Goal: Find specific page/section: Find specific page/section

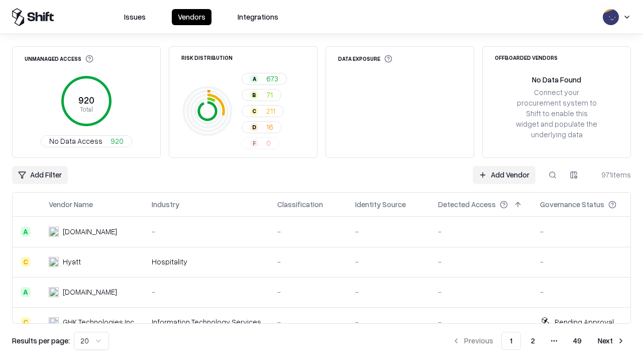
click at [322, 181] on div "Add Filter Add Vendor 971 items" at bounding box center [321, 175] width 619 height 18
click at [40, 175] on html "Issues Vendors Integrations Unmanaged Access 920 Total No Data Access 920 Risk …" at bounding box center [321, 181] width 643 height 362
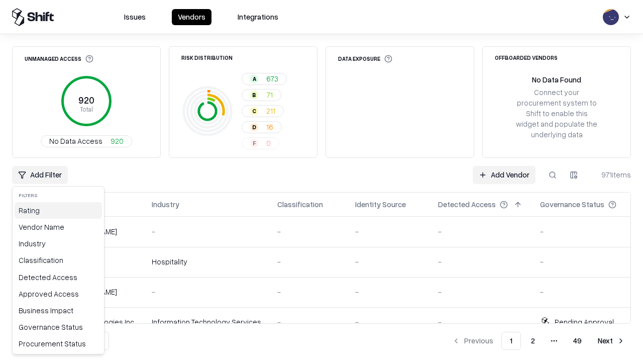
click at [58, 210] on div "Rating" at bounding box center [58, 210] width 87 height 17
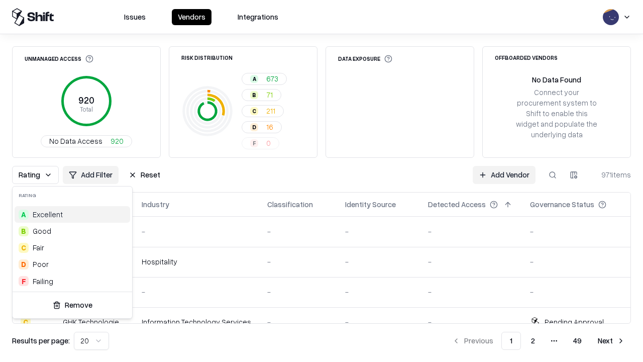
click at [322, 181] on html "Issues Vendors Integrations Unmanaged Access 920 Total No Data Access 920 Risk …" at bounding box center [321, 181] width 643 height 362
click at [322, 181] on div "Rating Add Filter Reset Add Vendor 971 items" at bounding box center [321, 175] width 619 height 18
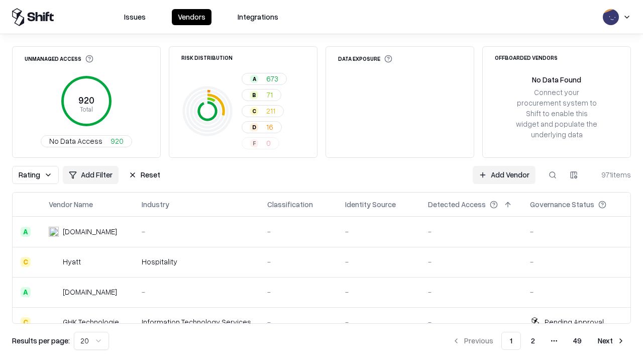
click at [144, 175] on button "Reset" at bounding box center [145, 175] width 44 height 18
click at [322, 181] on div "Rating Add Filter Reset Add Vendor 971 items" at bounding box center [321, 175] width 619 height 18
click at [40, 175] on html "Issues Vendors Integrations Unmanaged Access 920 Total No Data Access 920 Risk …" at bounding box center [321, 181] width 643 height 362
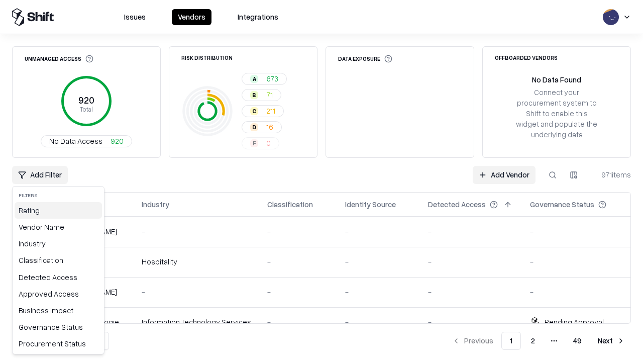
click at [58, 210] on div "Rating" at bounding box center [58, 210] width 87 height 17
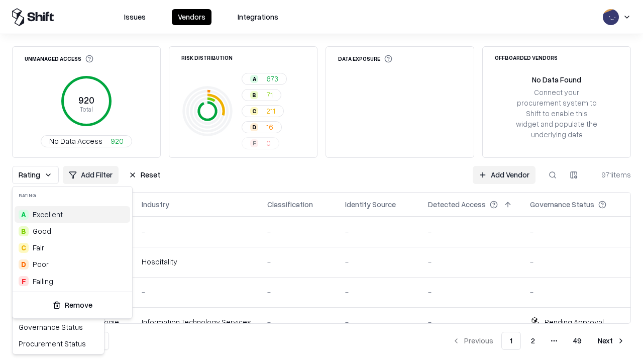
click at [72, 247] on div "C Fair" at bounding box center [73, 247] width 116 height 17
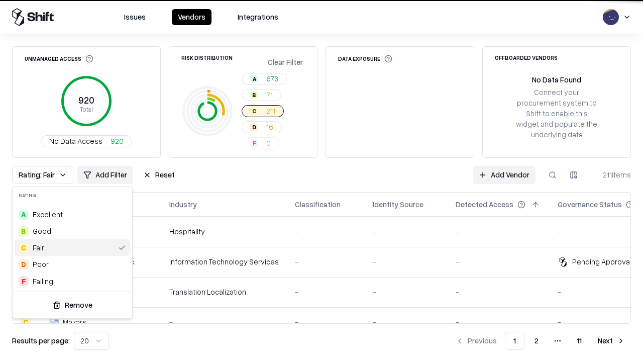
click at [322, 181] on html "Issues Vendors Integrations Unmanaged Access 920 Total No Data Access 920 Risk …" at bounding box center [321, 181] width 643 height 362
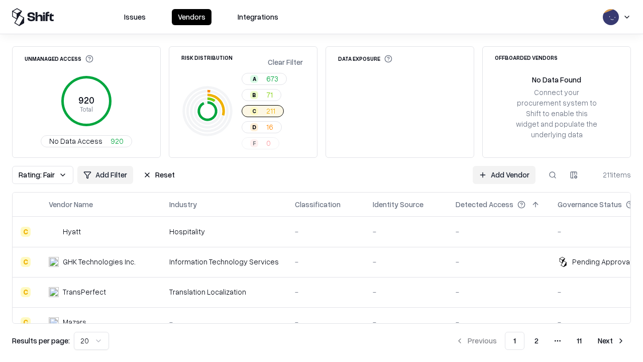
click at [322, 181] on div "Rating: Fair Add Filter Reset Add Vendor 211 items" at bounding box center [321, 175] width 619 height 18
click at [159, 175] on button "Reset" at bounding box center [159, 175] width 44 height 18
click at [322, 181] on div "Add Filter Add Vendor 211 items" at bounding box center [321, 175] width 619 height 18
click at [40, 175] on html "Issues Vendors Integrations Unmanaged Access 920 Total No Data Access 920 Risk …" at bounding box center [321, 181] width 643 height 362
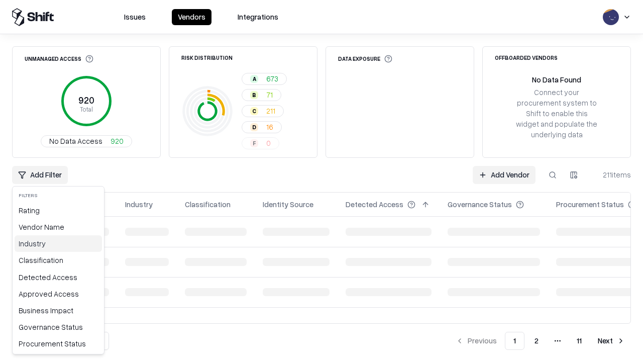
click at [58, 243] on div "Industry" at bounding box center [58, 243] width 87 height 17
